Goal: Information Seeking & Learning: Learn about a topic

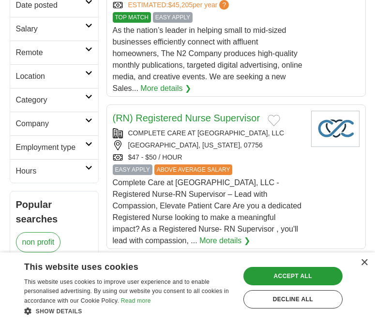
scroll to position [242, 0]
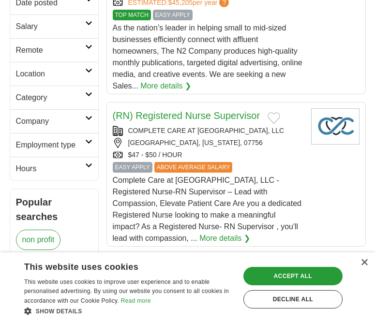
click at [83, 51] on h2 "Remote" at bounding box center [50, 51] width 69 height 12
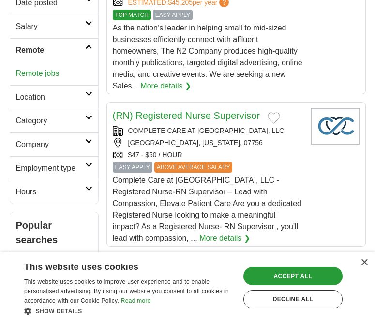
click at [45, 77] on link "Remote jobs" at bounding box center [38, 73] width 44 height 8
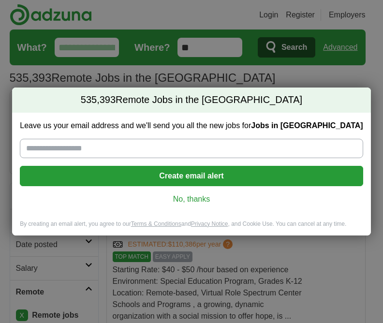
click at [190, 200] on link "No, thanks" at bounding box center [192, 199] width 328 height 11
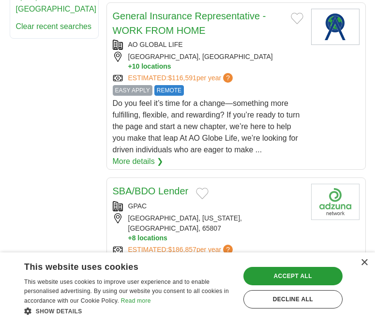
scroll to position [726, 0]
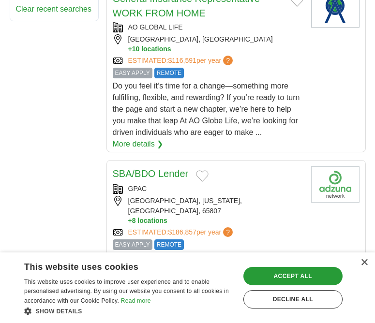
click at [146, 144] on link "More details ❯" at bounding box center [138, 144] width 51 height 12
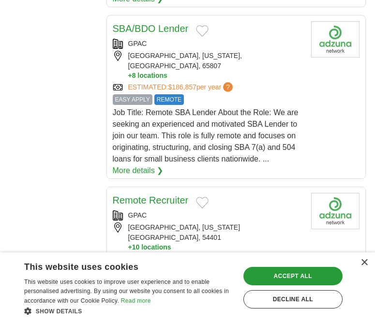
scroll to position [920, 0]
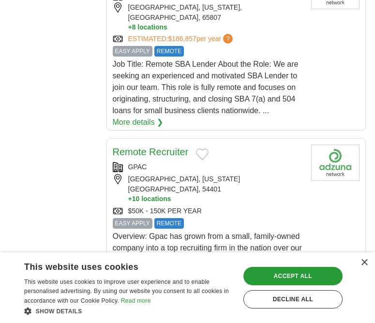
click at [138, 117] on link "More details ❯" at bounding box center [138, 123] width 51 height 12
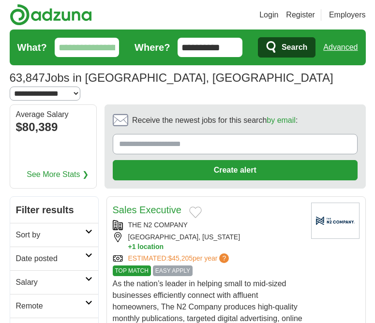
click at [80, 87] on select "**********" at bounding box center [45, 94] width 71 height 14
select select "**"
click at [80, 87] on select "**********" at bounding box center [45, 94] width 71 height 14
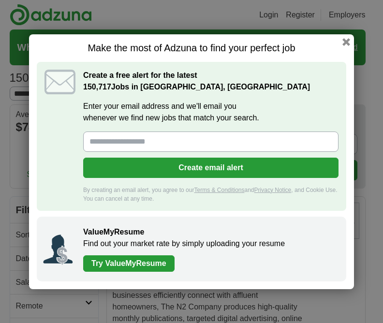
click at [288, 51] on h1 "Make the most of Adzuna to find your perfect job" at bounding box center [192, 48] width 310 height 12
click at [350, 40] on button "button" at bounding box center [346, 41] width 11 height 11
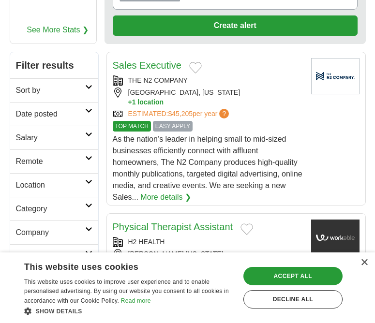
scroll to position [145, 0]
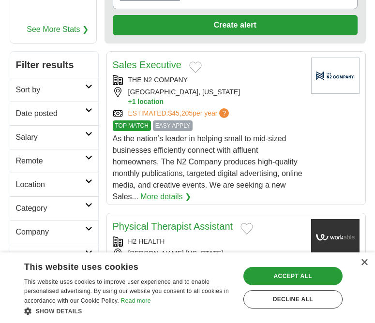
click at [180, 191] on link "More details ❯" at bounding box center [165, 197] width 51 height 12
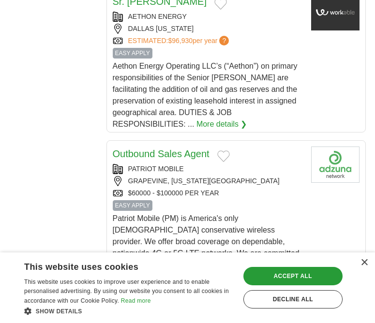
scroll to position [920, 0]
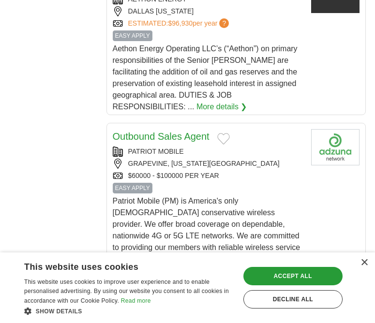
click at [224, 101] on link "More details ❯" at bounding box center [222, 107] width 51 height 12
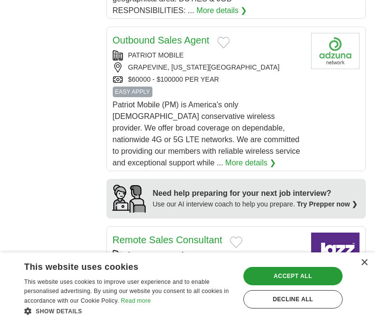
scroll to position [1016, 0]
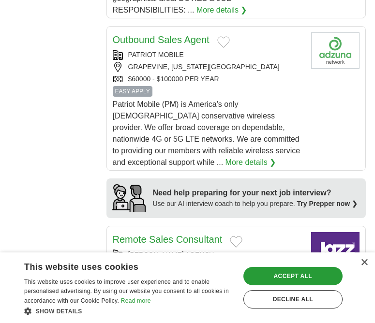
click at [226, 157] on link "More details ❯" at bounding box center [251, 163] width 51 height 12
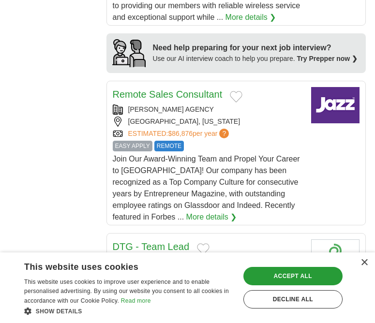
scroll to position [1210, 0]
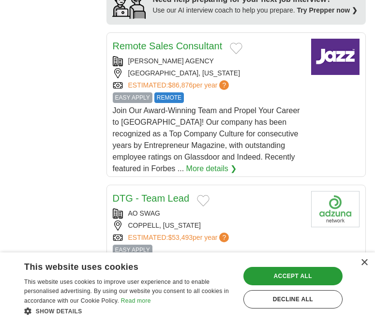
click at [186, 163] on link "More details ❯" at bounding box center [211, 169] width 51 height 12
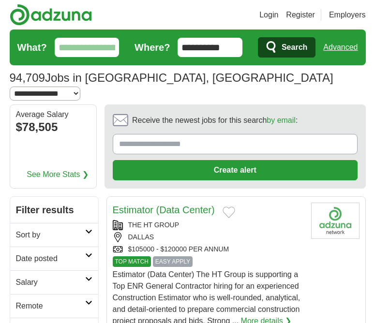
click at [285, 49] on span "Search" at bounding box center [295, 47] width 26 height 19
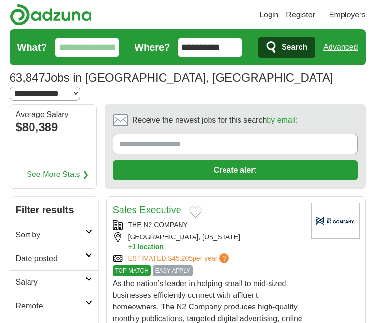
click at [344, 48] on link "Advanced" at bounding box center [340, 47] width 34 height 19
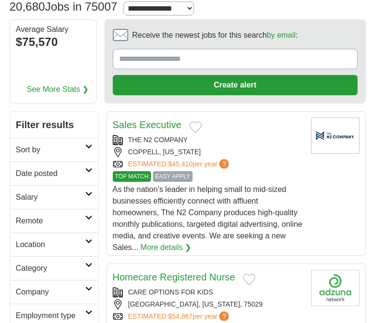
scroll to position [97, 0]
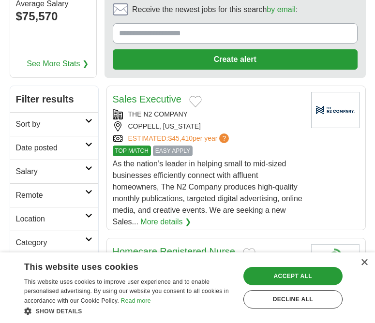
click at [167, 222] on link "More details ❯" at bounding box center [165, 222] width 51 height 12
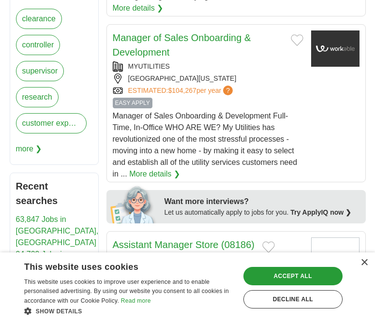
scroll to position [484, 0]
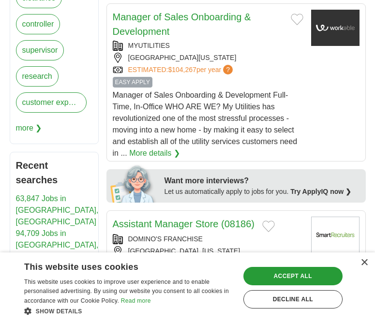
click at [162, 152] on link "More details ❯" at bounding box center [154, 154] width 51 height 12
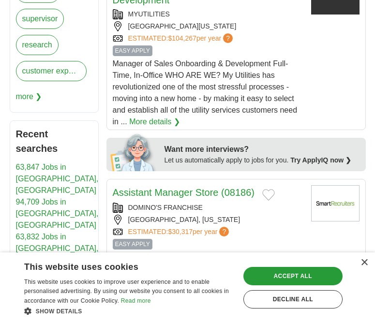
scroll to position [532, 0]
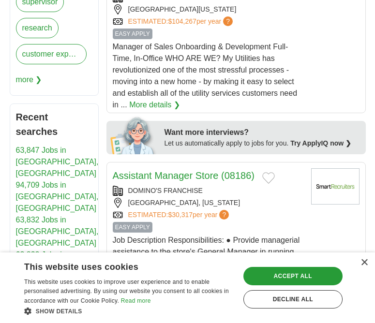
click at [163, 108] on link "More details ❯" at bounding box center [154, 105] width 51 height 12
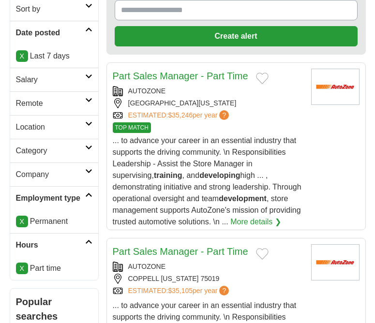
scroll to position [145, 0]
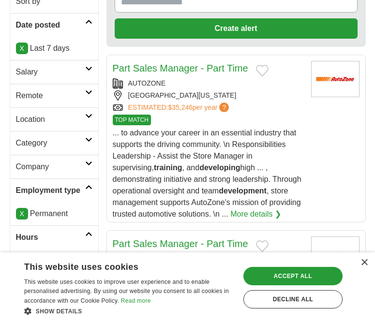
click at [238, 218] on link "More details ❯" at bounding box center [255, 215] width 51 height 12
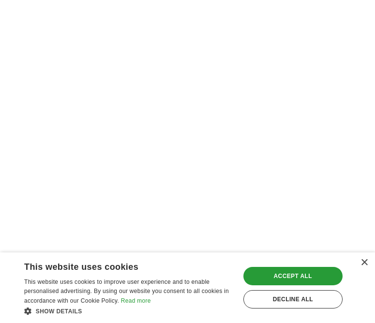
scroll to position [968, 0]
